Goal: Find specific page/section: Find specific page/section

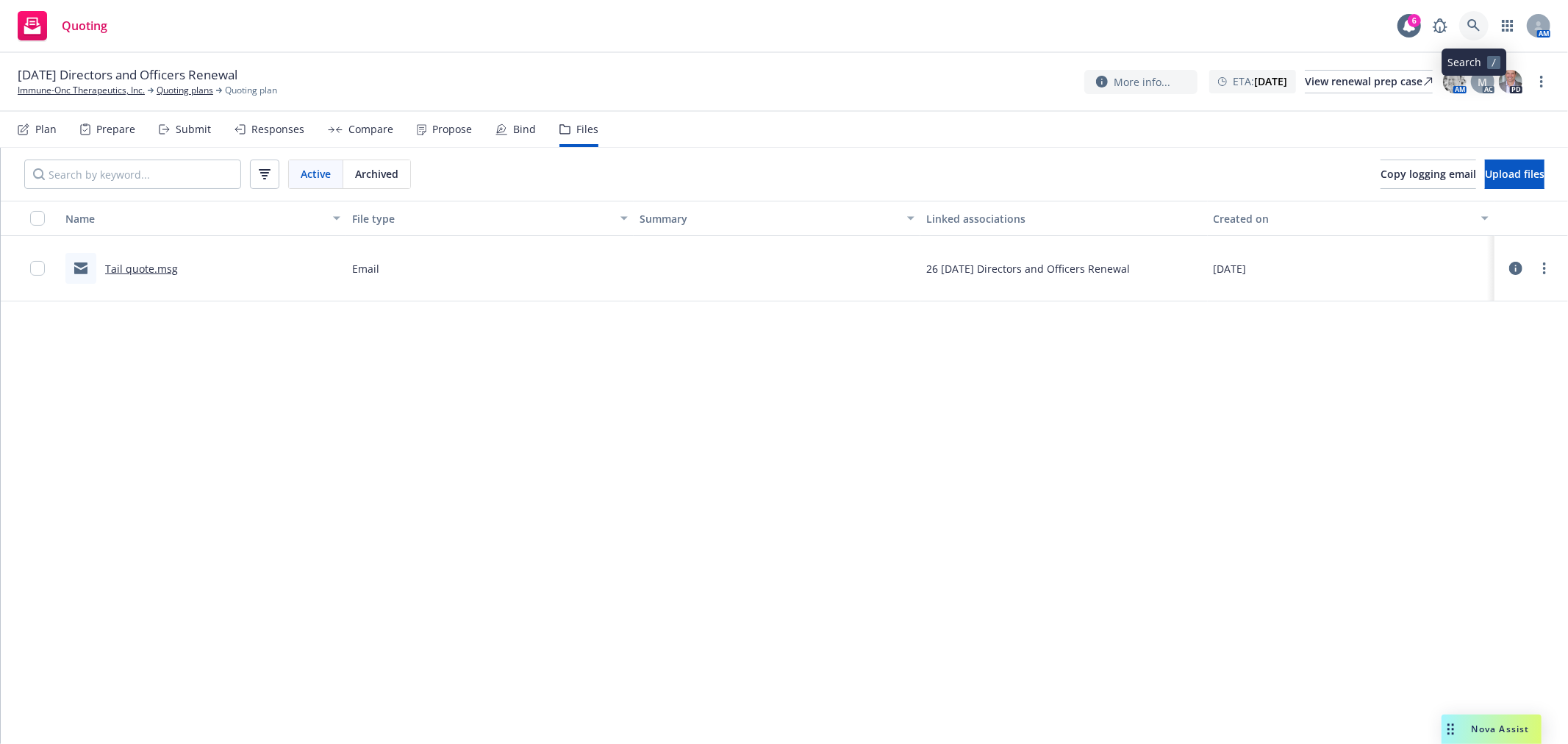
click at [1474, 22] on icon at bounding box center [1473, 26] width 13 height 13
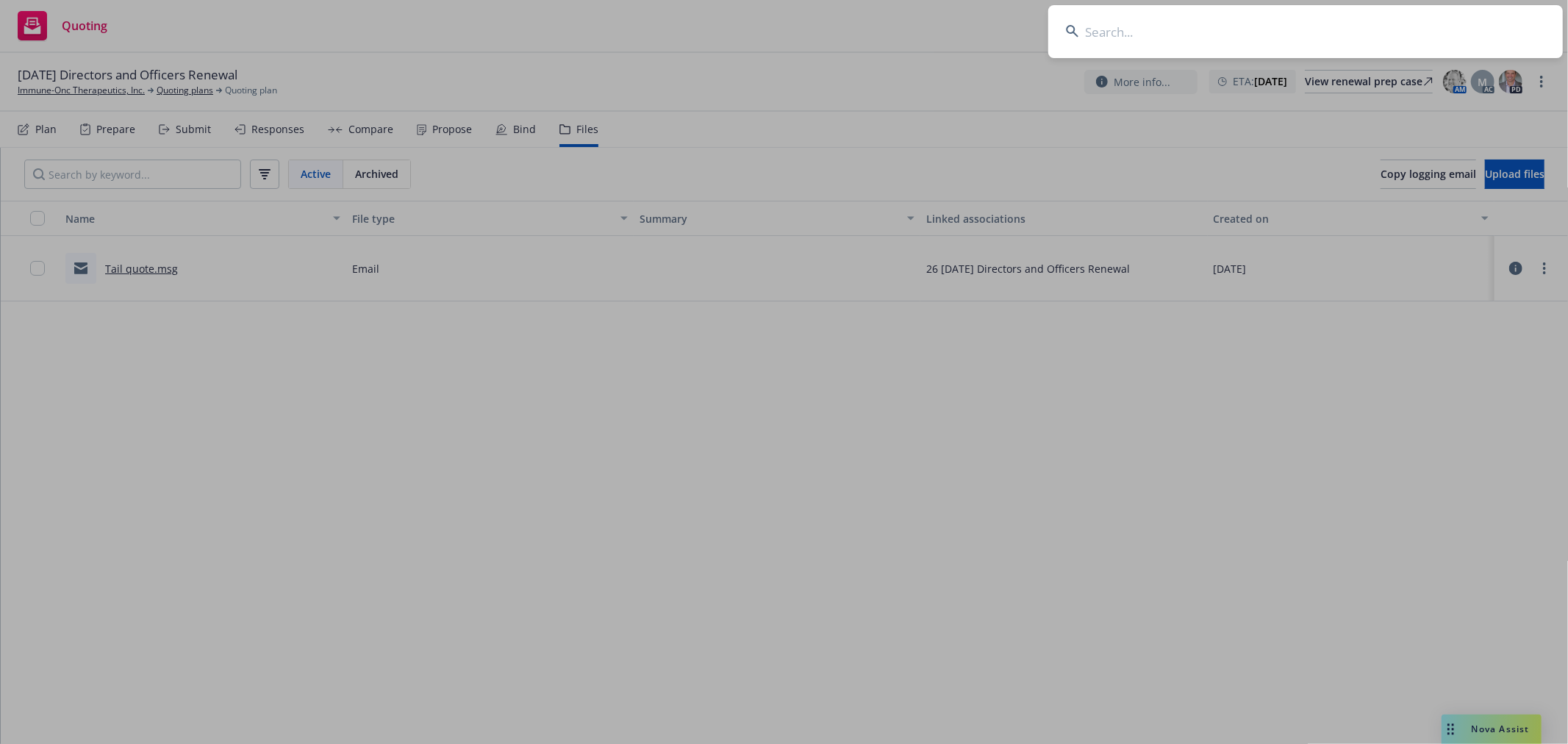
click at [1182, 29] on input at bounding box center [1305, 32] width 514 height 53
type input "ancora"
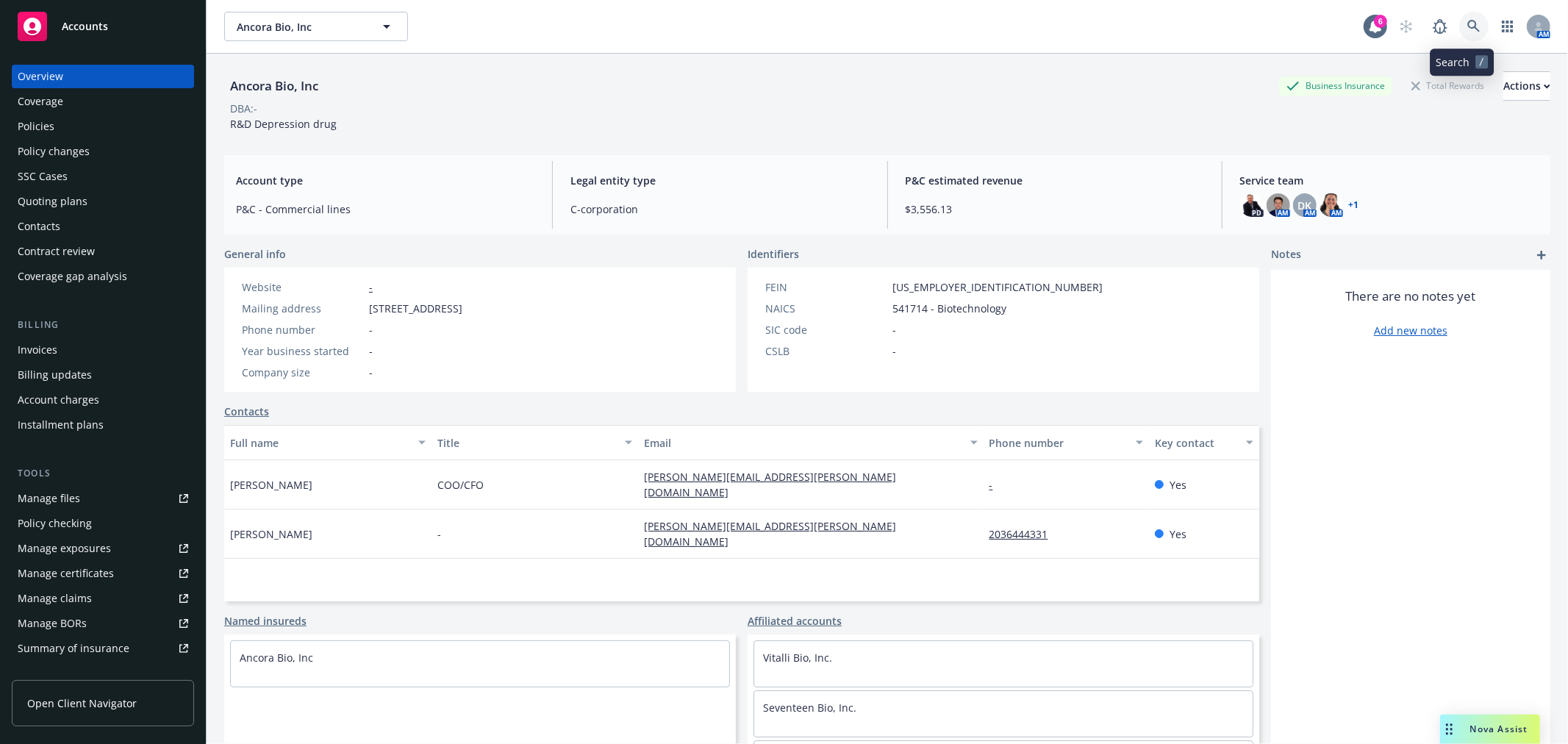
click at [1459, 12] on link at bounding box center [1473, 26] width 29 height 29
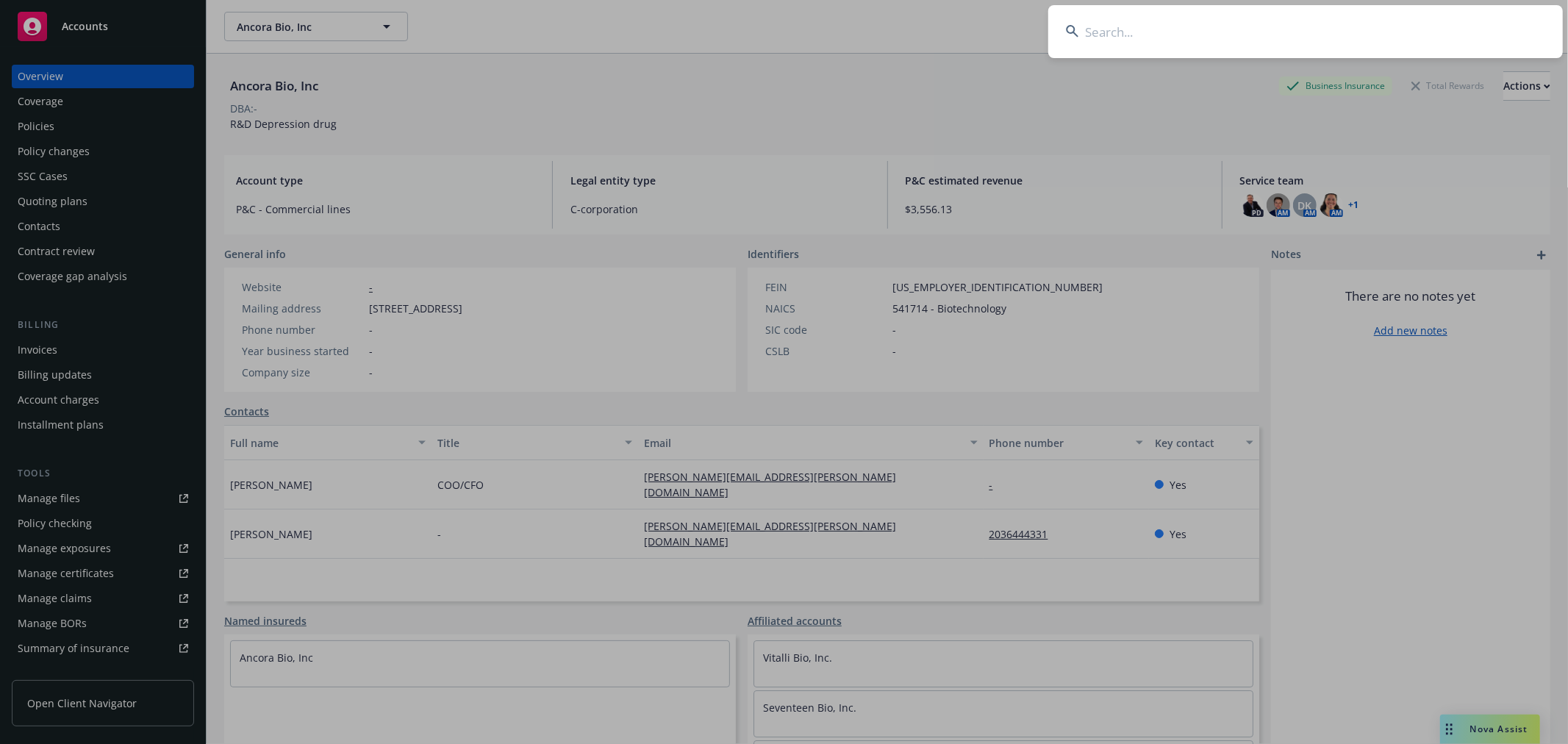
click at [1395, 20] on input at bounding box center [1305, 32] width 514 height 53
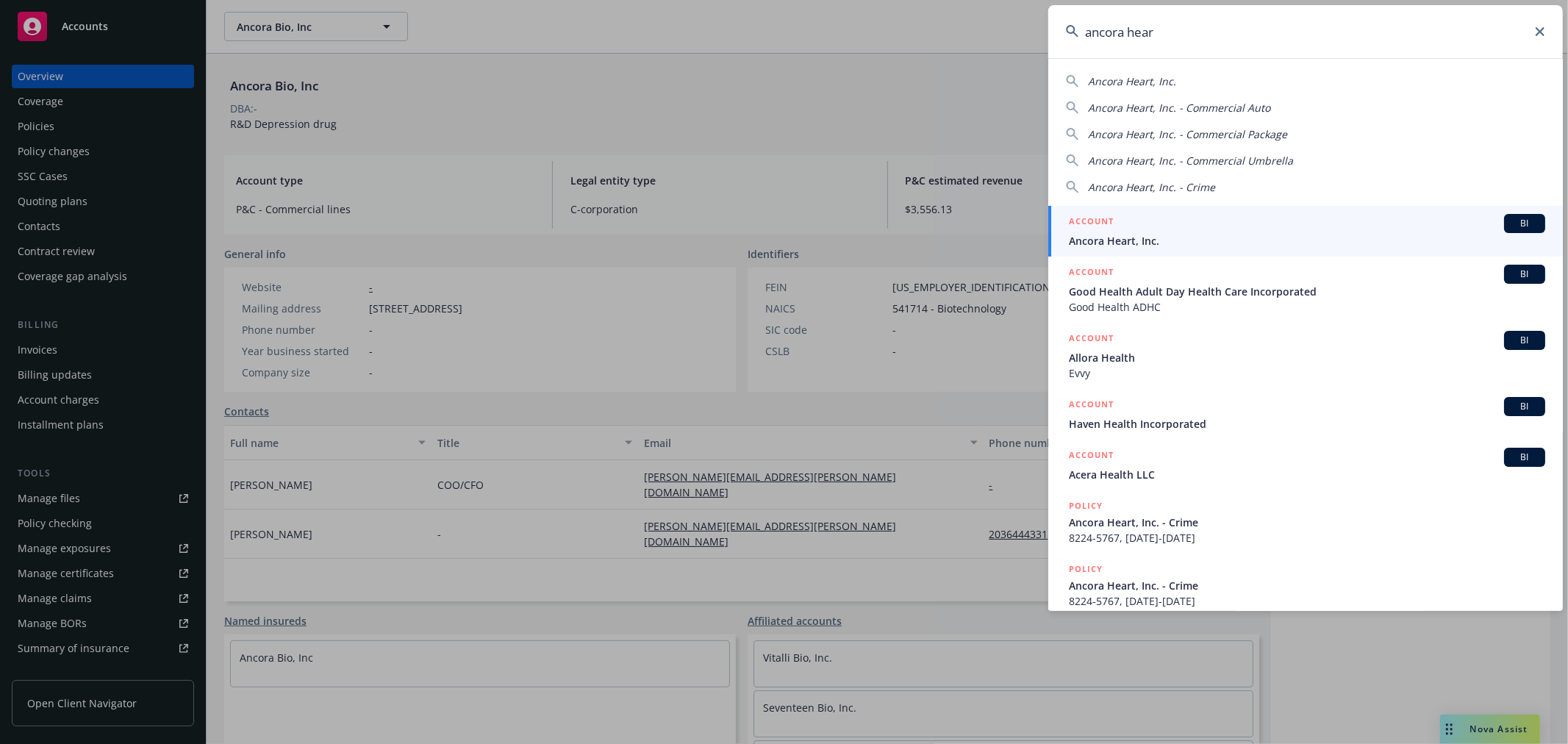
type input "ancora heart"
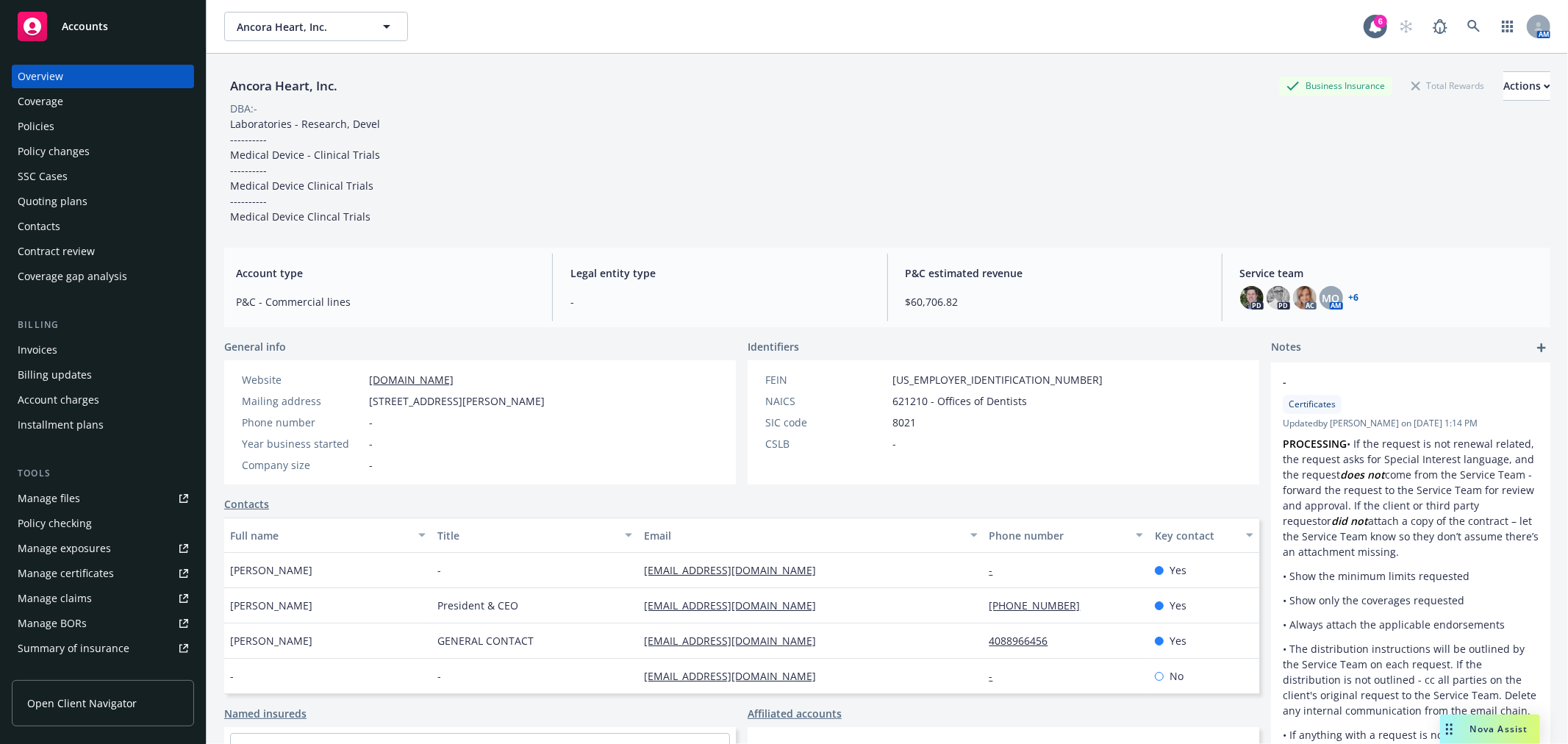
click at [62, 122] on div "Policies" at bounding box center [103, 126] width 171 height 23
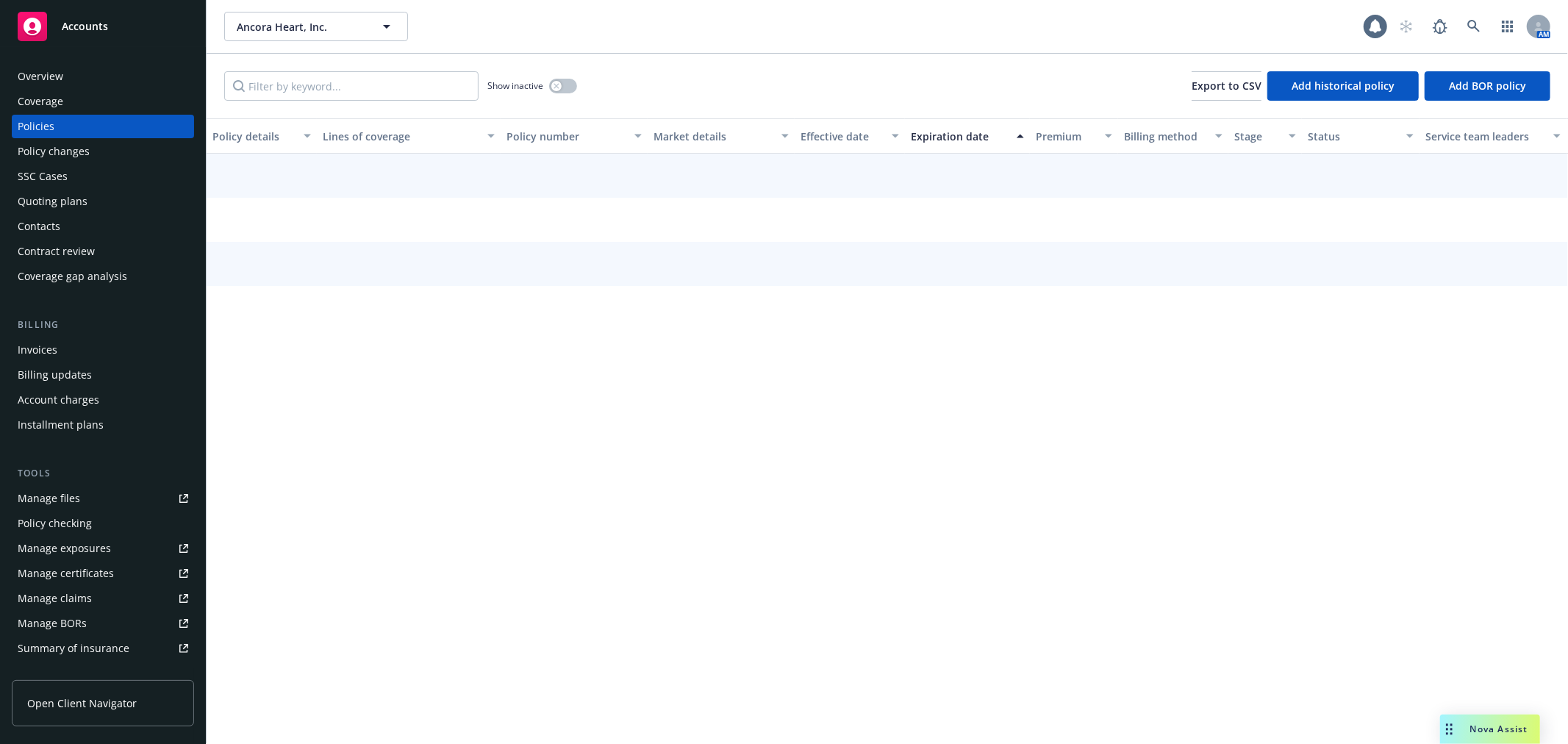
drag, startPoint x: 62, startPoint y: 122, endPoint x: 64, endPoint y: 192, distance: 70.0
click at [64, 192] on div "Quoting plans" at bounding box center [52, 201] width 70 height 23
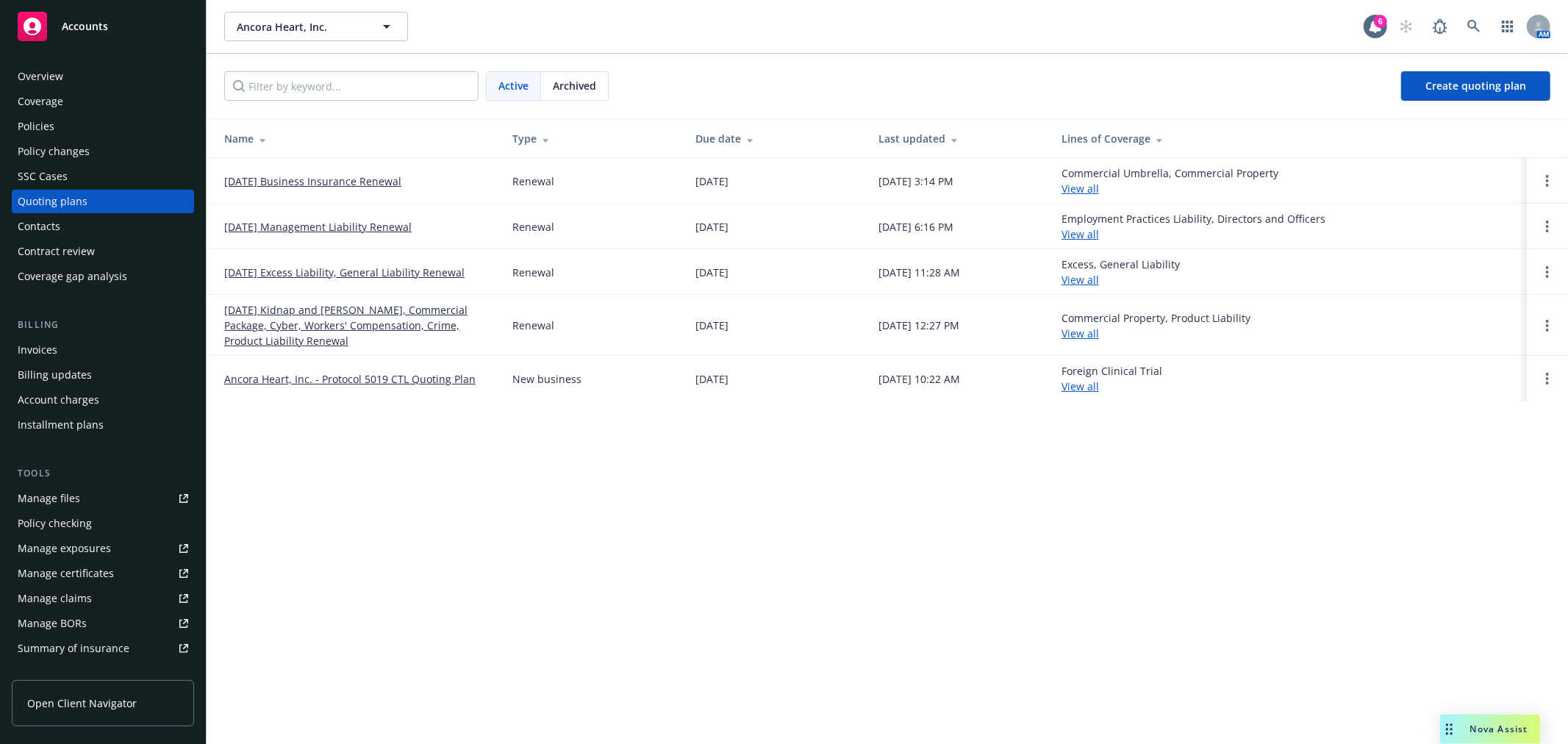
click at [31, 124] on div "Policies" at bounding box center [36, 126] width 36 height 23
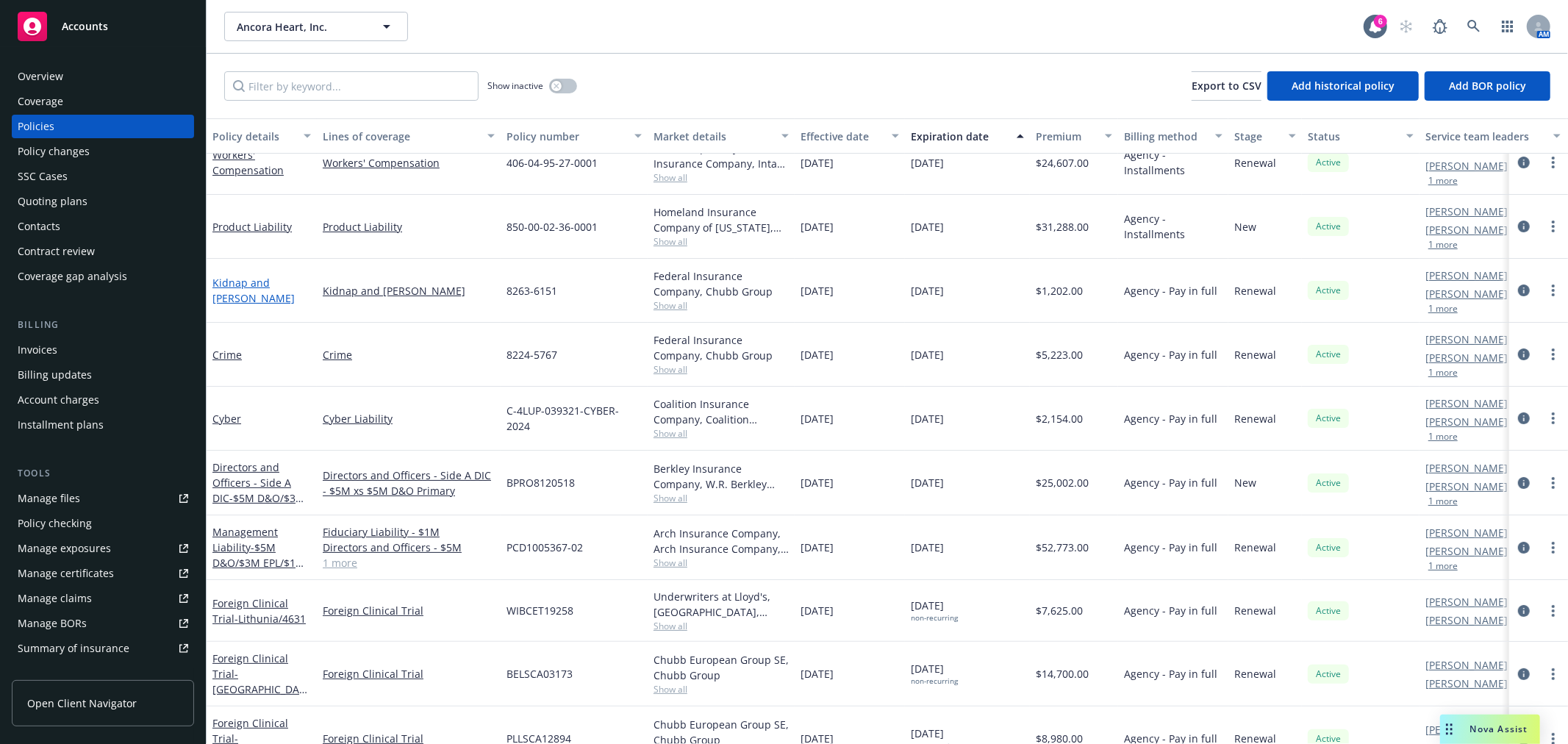
scroll to position [164, 0]
